Goal: Task Accomplishment & Management: Manage account settings

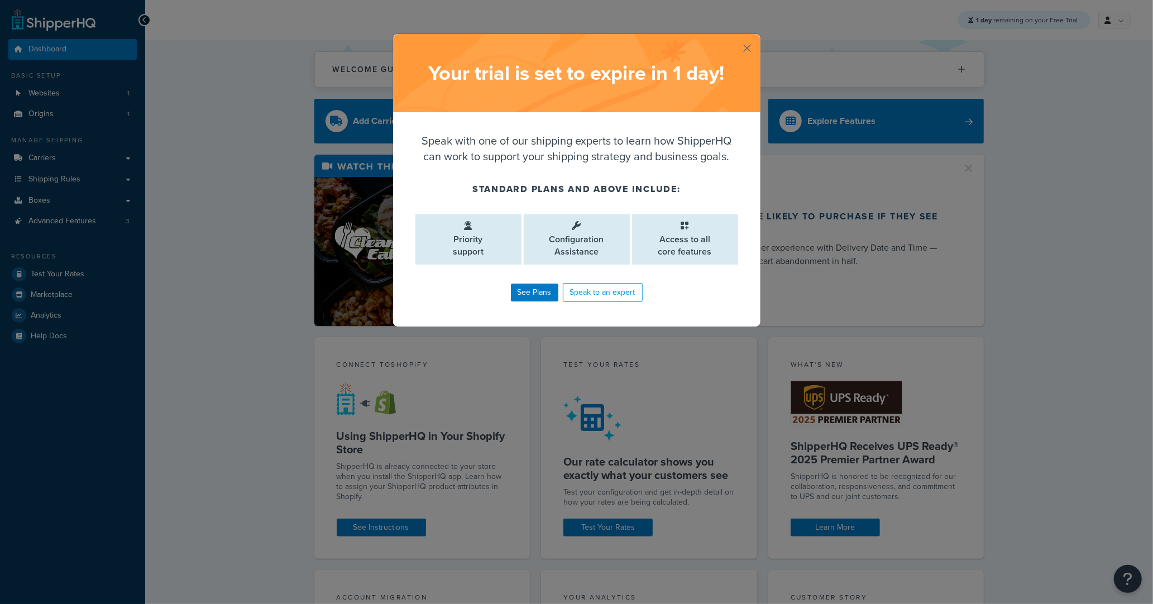
click at [758, 37] on button "button" at bounding box center [759, 35] width 3 height 3
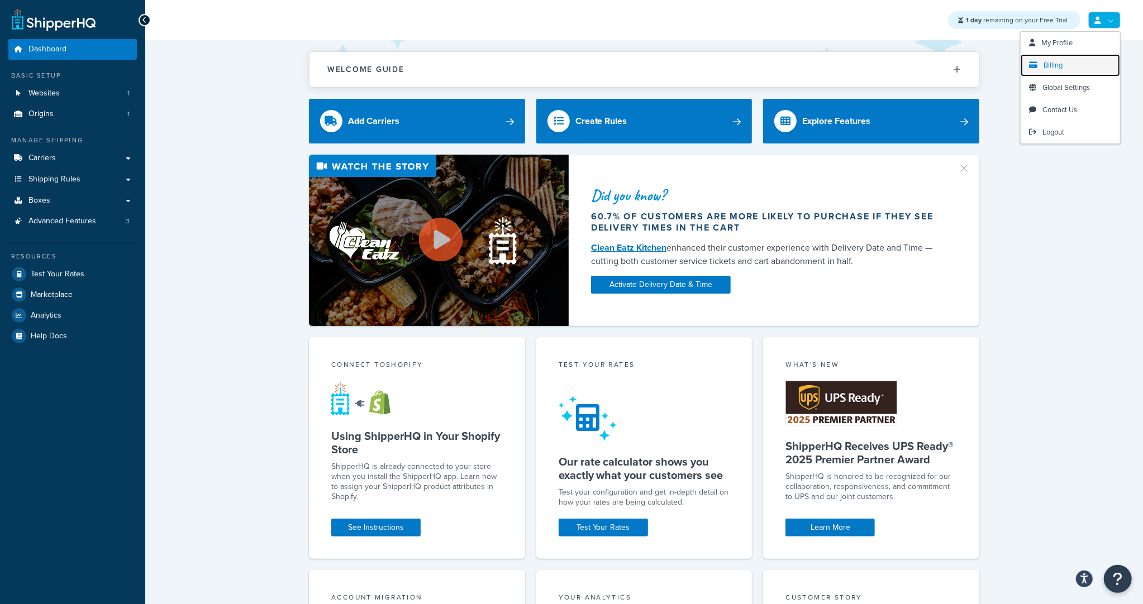
click at [1062, 58] on link "Billing" at bounding box center [1069, 65] width 99 height 22
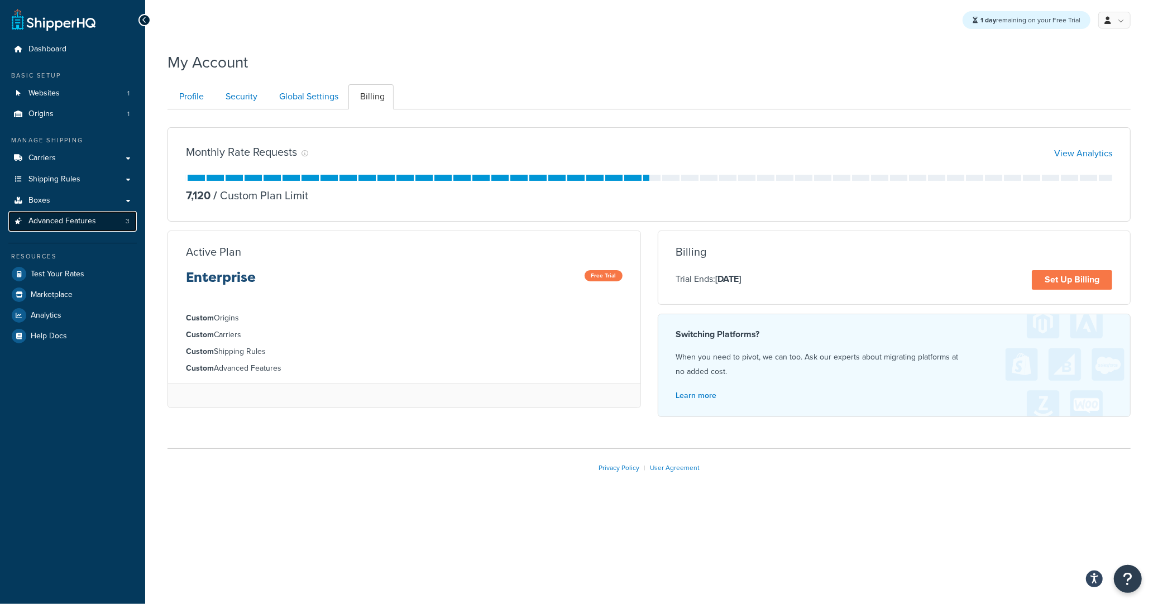
click at [100, 226] on link "Advanced Features 3" at bounding box center [72, 221] width 128 height 21
